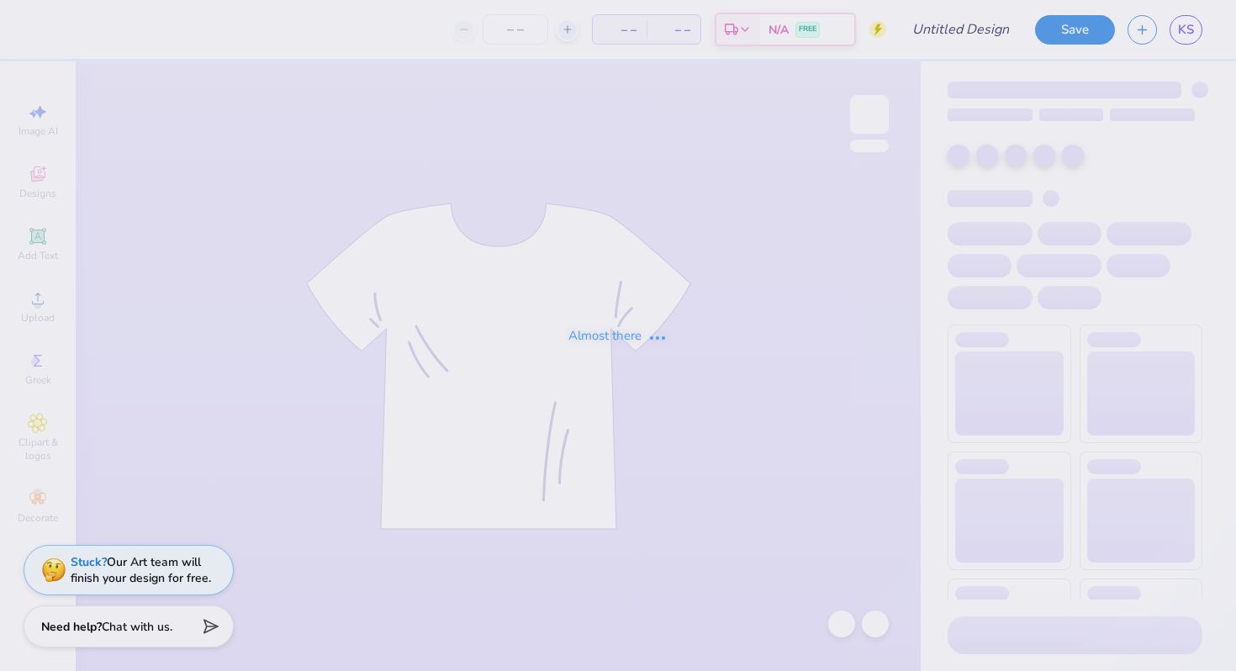
type input "periwinkle verse"
type input "12"
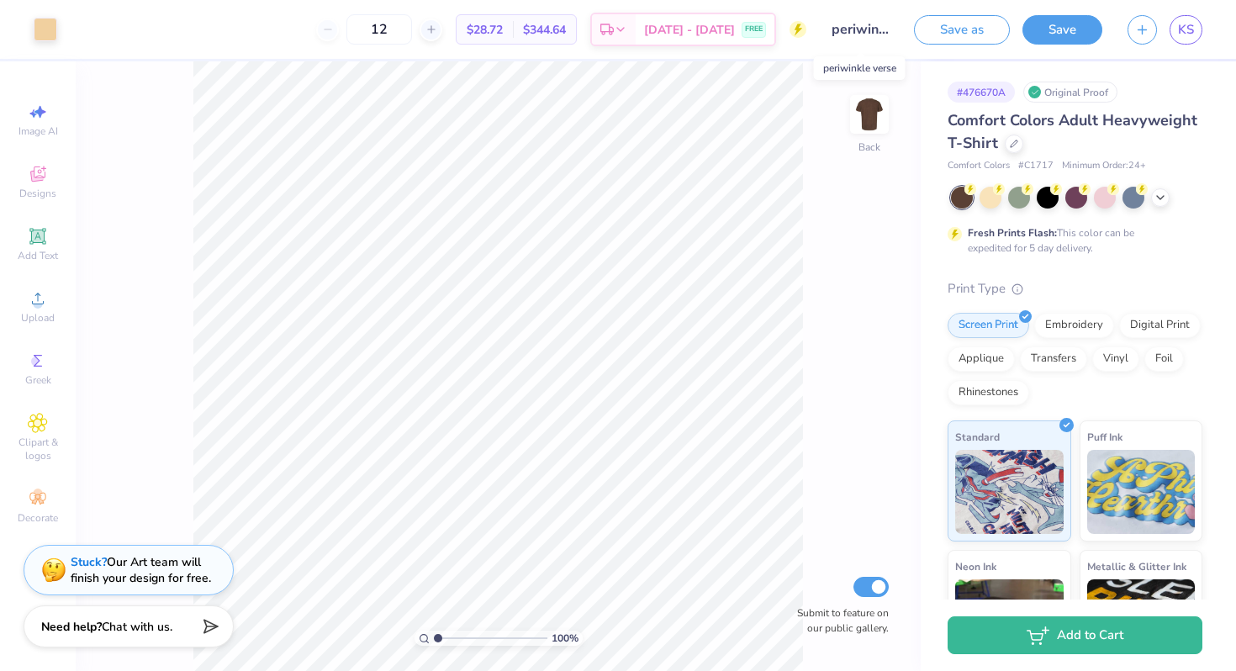
click at [843, 30] on input "periwinkle verse" at bounding box center [860, 30] width 82 height 34
click at [818, 33] on div "Art colors 12 $28.72 Per Item $344.64 Total Est. Delivery [DATE] - [DATE] FREE …" at bounding box center [618, 29] width 1236 height 59
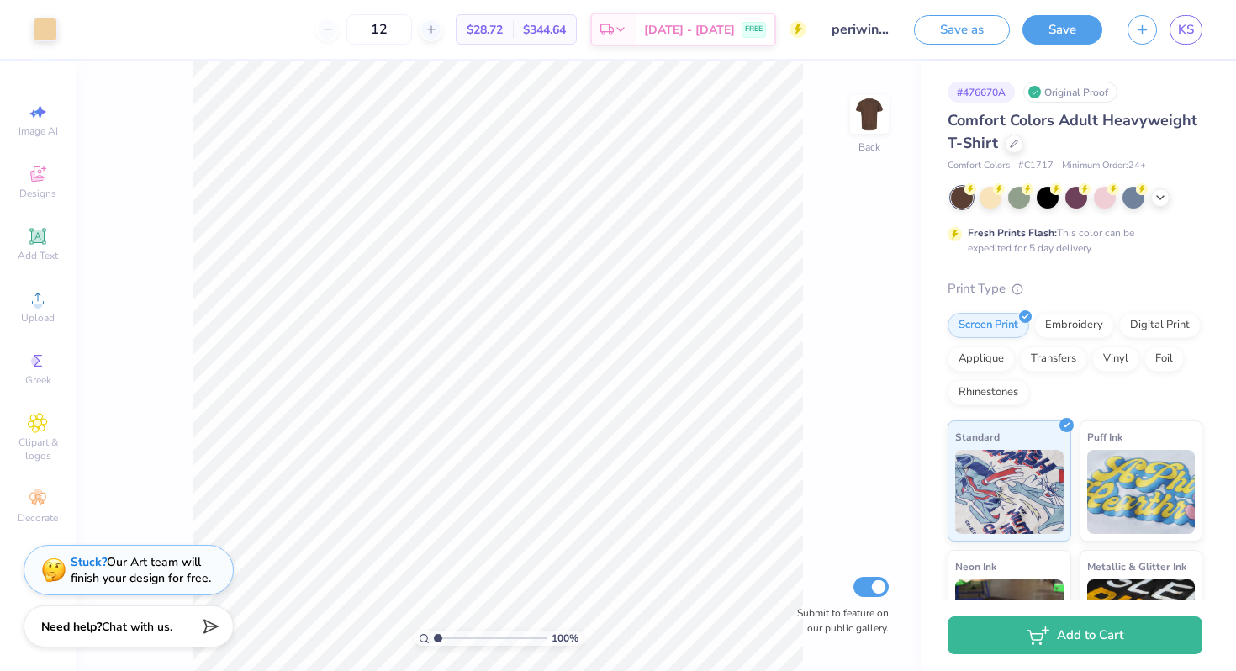
click at [847, 32] on input "periwinkle verse" at bounding box center [860, 30] width 82 height 34
click at [849, 31] on input "periwinkle verse" at bounding box center [860, 30] width 82 height 34
click at [969, 28] on button "Save as" at bounding box center [962, 27] width 96 height 29
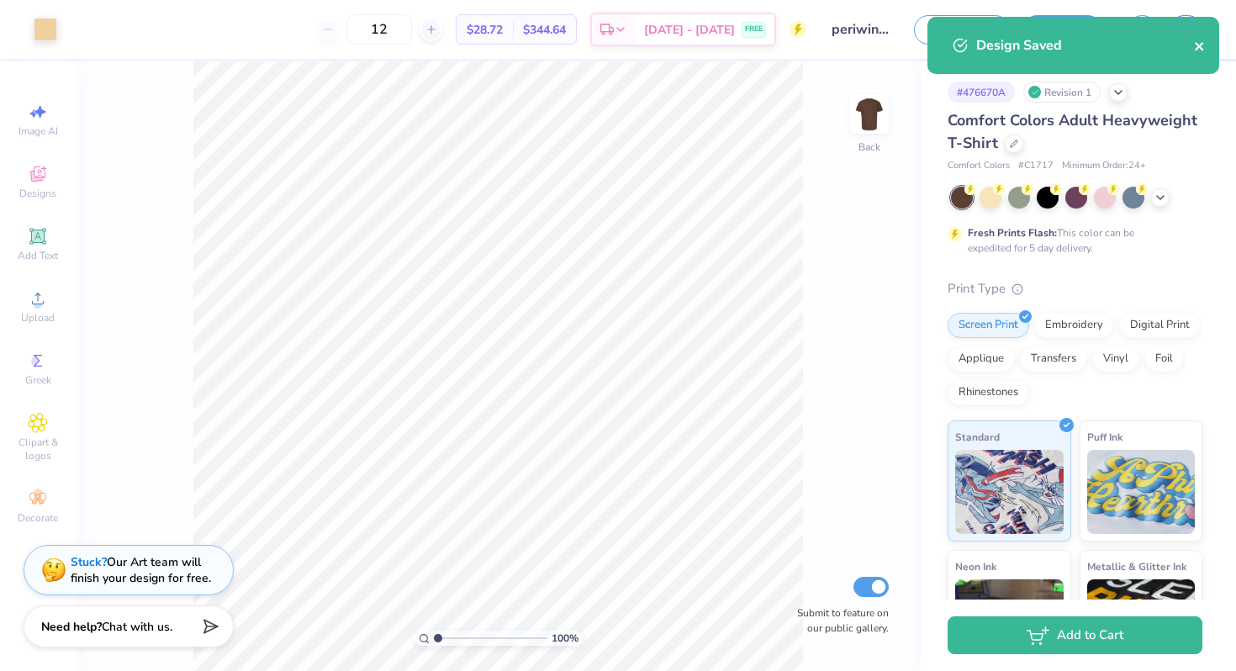
click at [1196, 45] on icon "close" at bounding box center [1200, 46] width 12 height 13
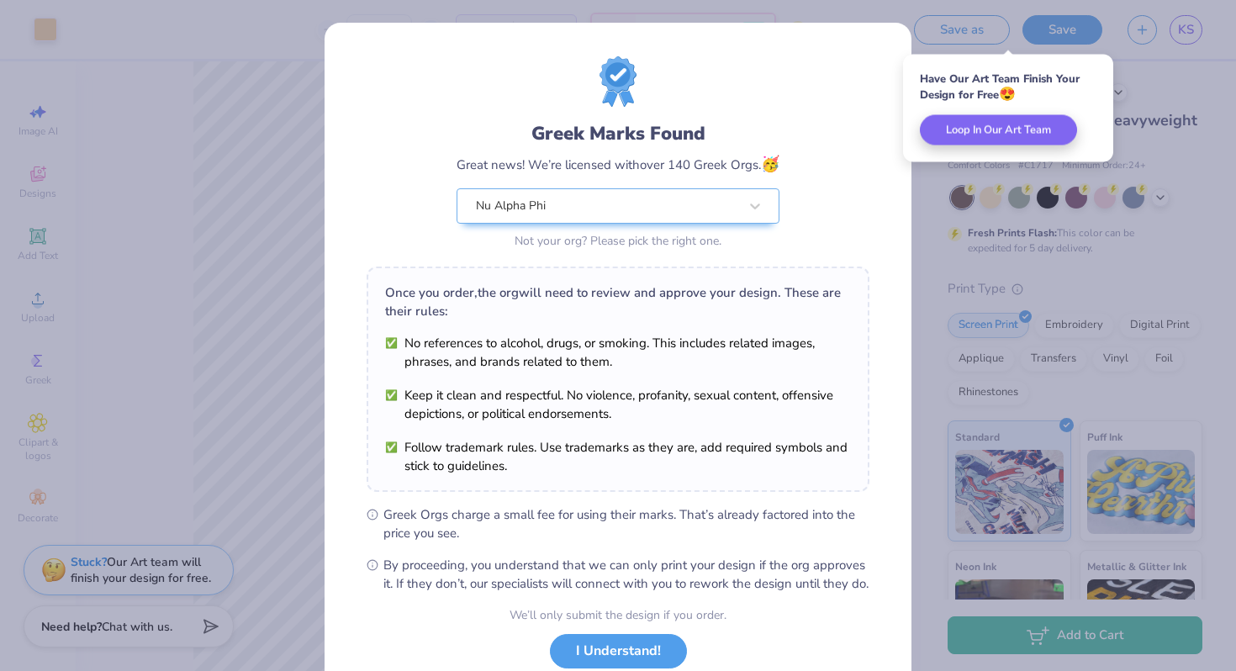
scroll to position [116, 0]
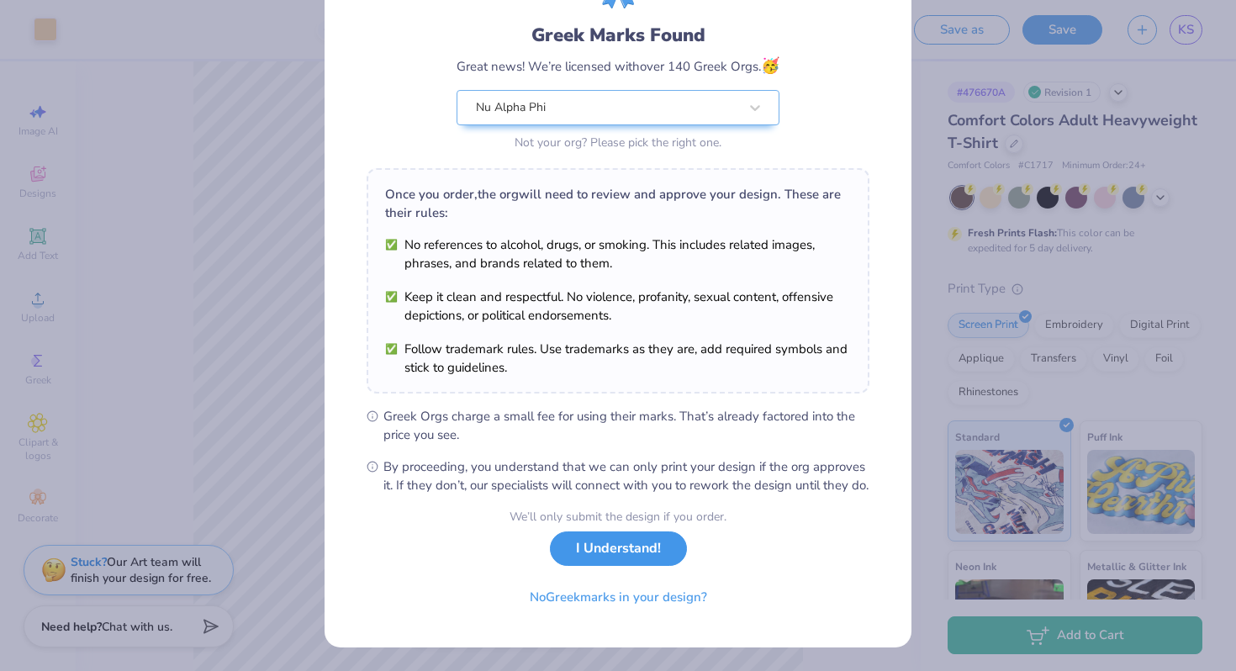
click at [647, 536] on button "I Understand!" at bounding box center [618, 548] width 137 height 34
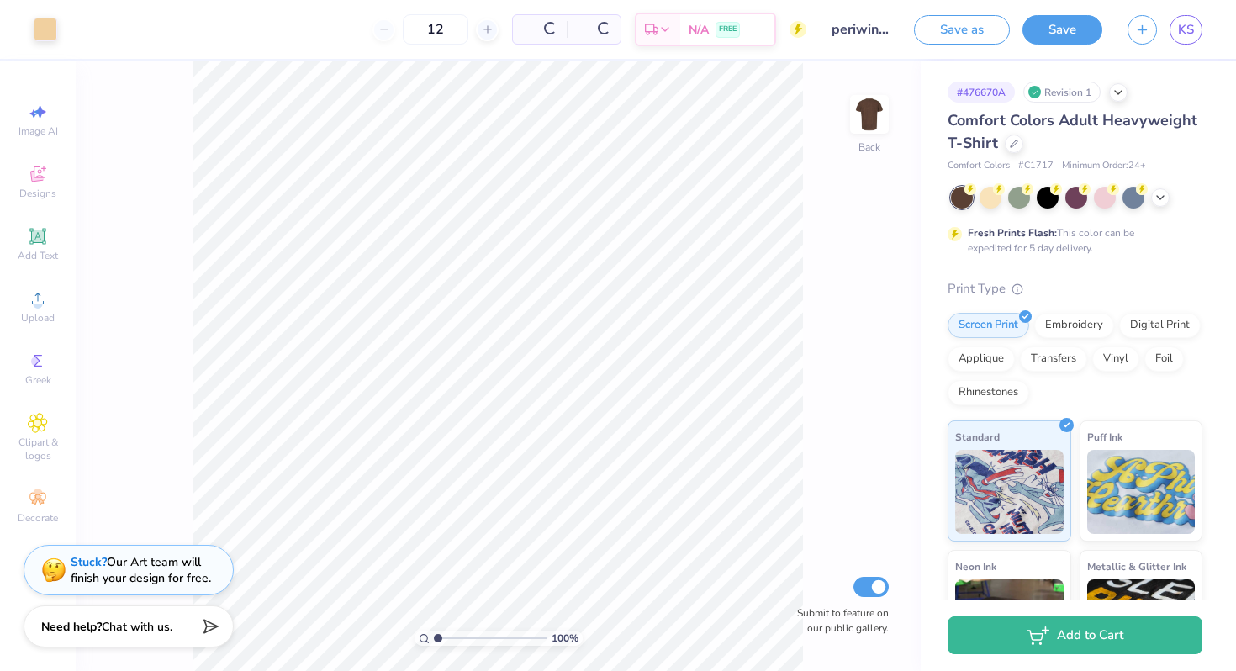
scroll to position [0, 0]
